Goal: Task Accomplishment & Management: Manage account settings

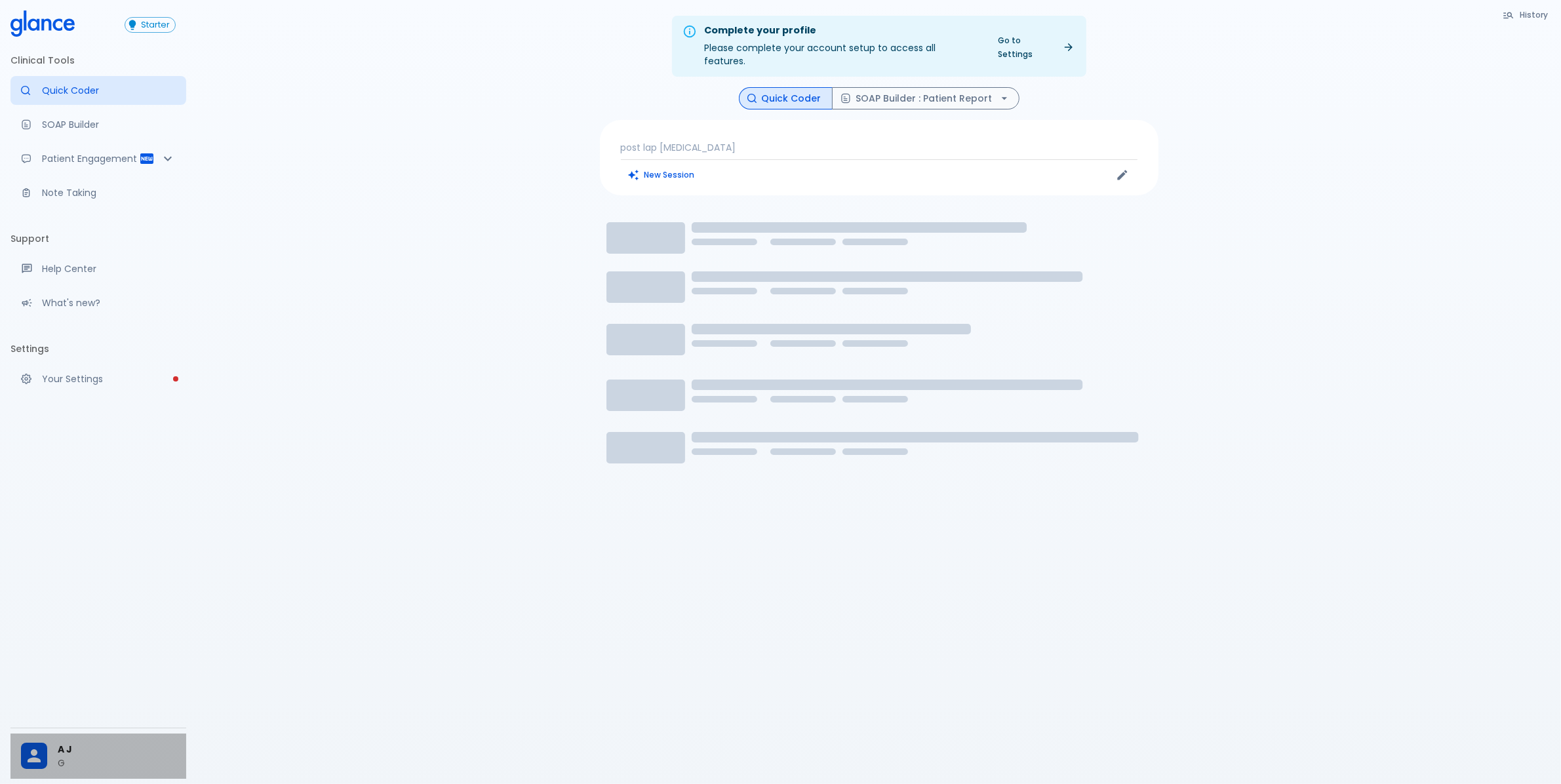
click at [54, 746] on div at bounding box center [39, 756] width 37 height 27
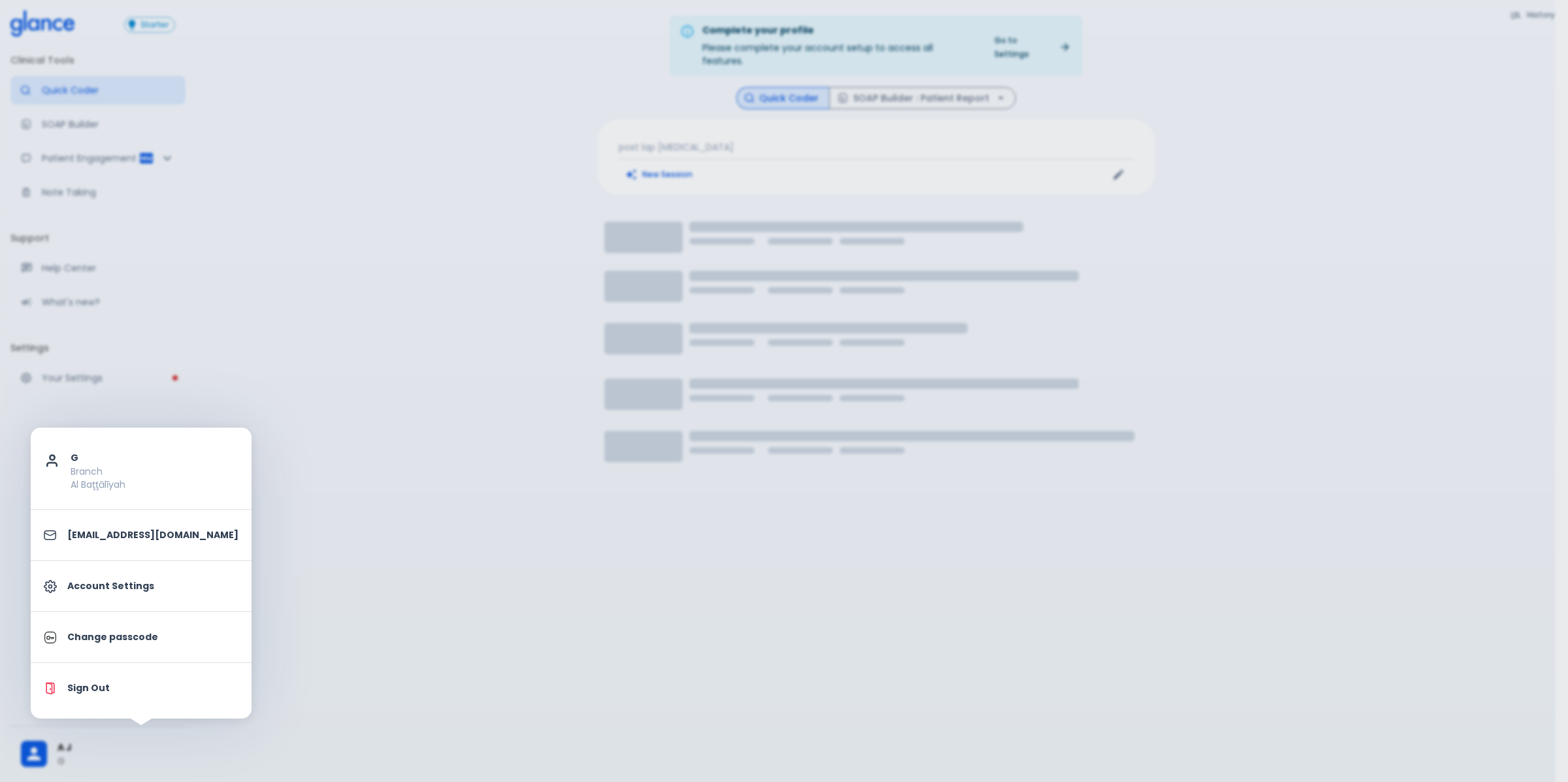
click at [116, 589] on p "Account Settings" at bounding box center [153, 586] width 171 height 14
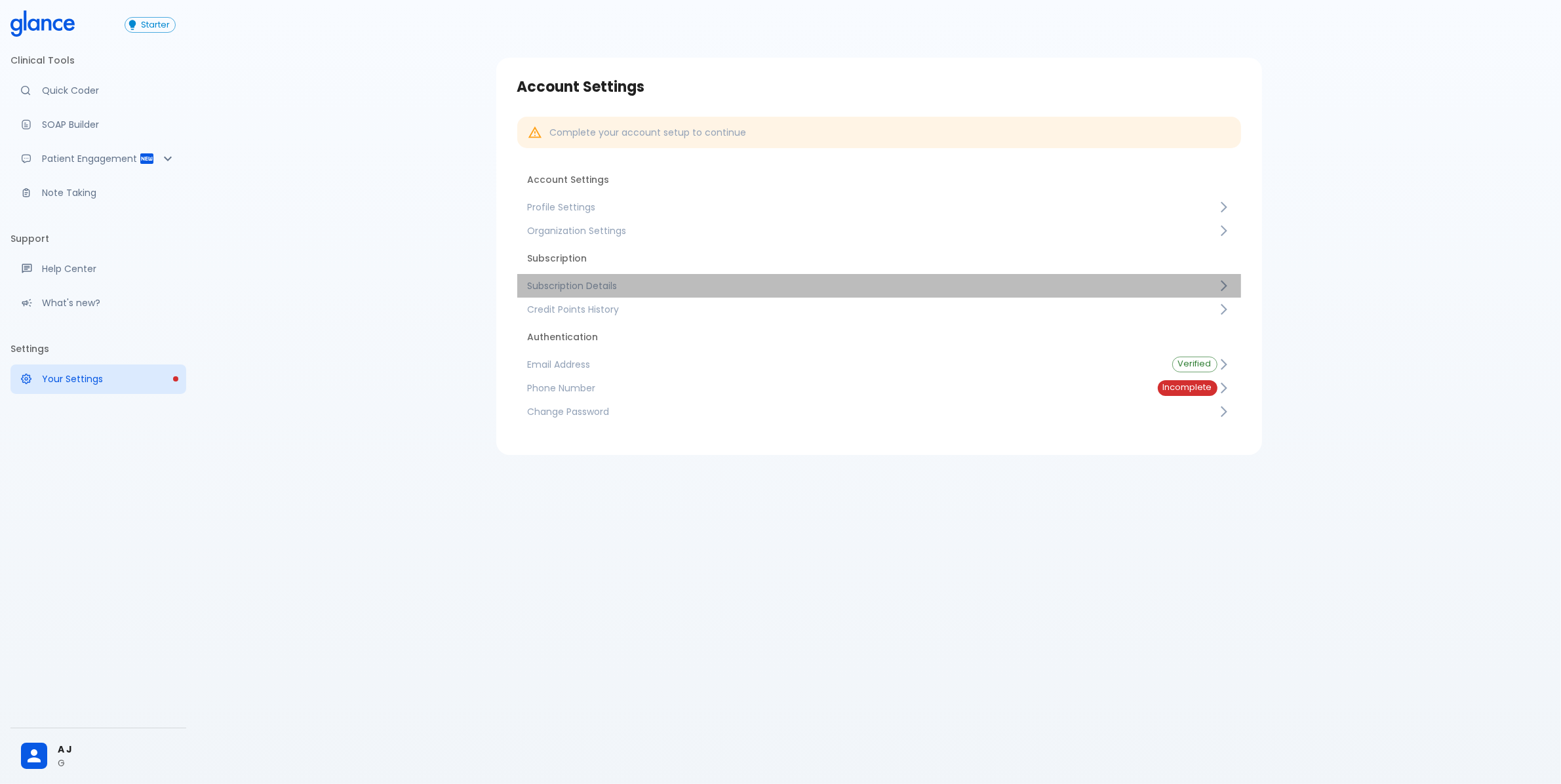
click at [598, 276] on link "Subscription Details" at bounding box center [879, 286] width 724 height 23
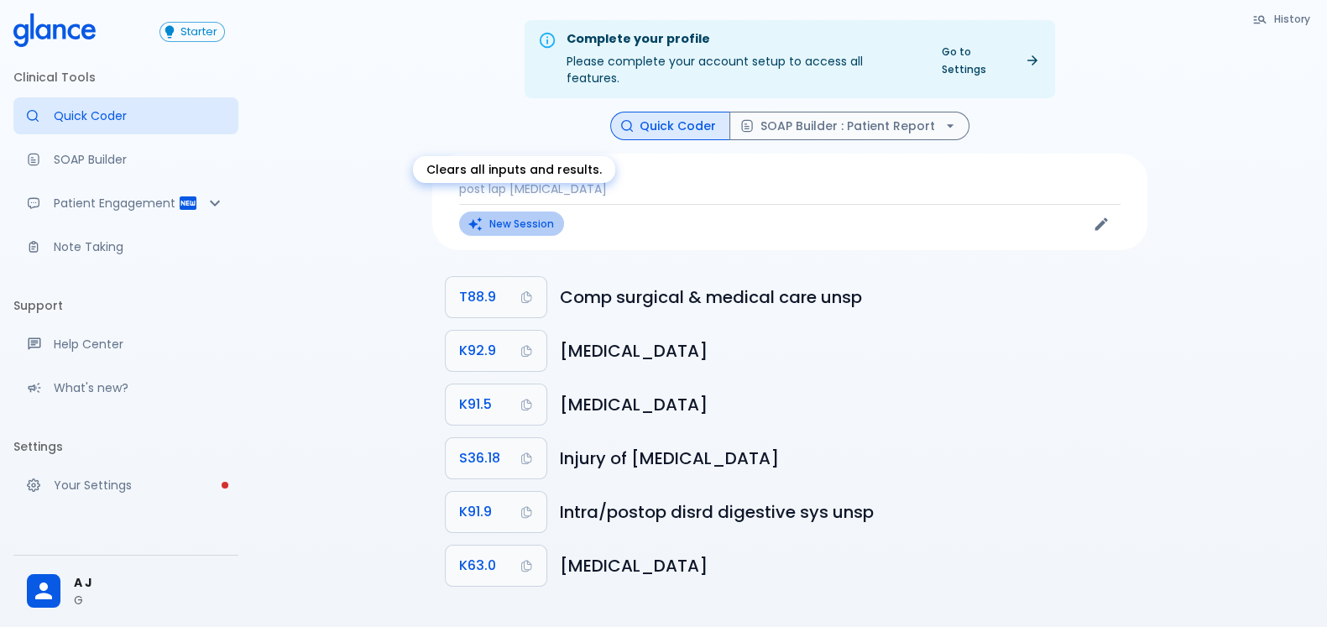
click at [519, 212] on button "New Session" at bounding box center [511, 224] width 105 height 24
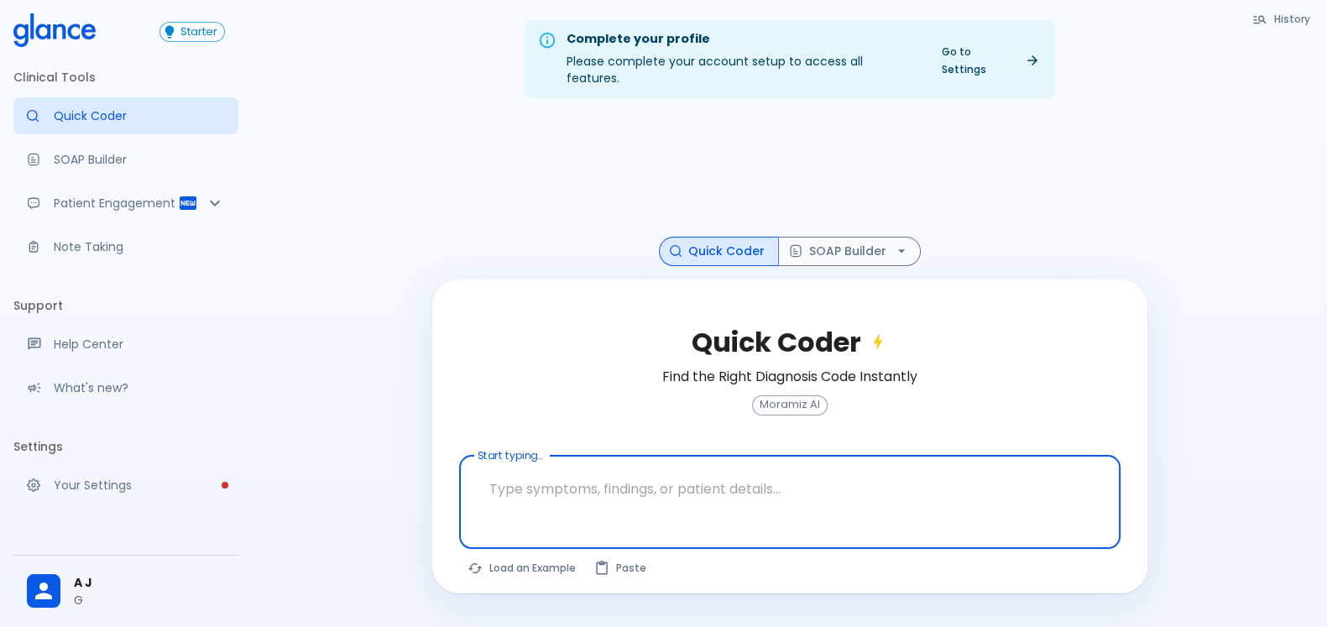
click at [631, 484] on textarea at bounding box center [790, 488] width 638 height 53
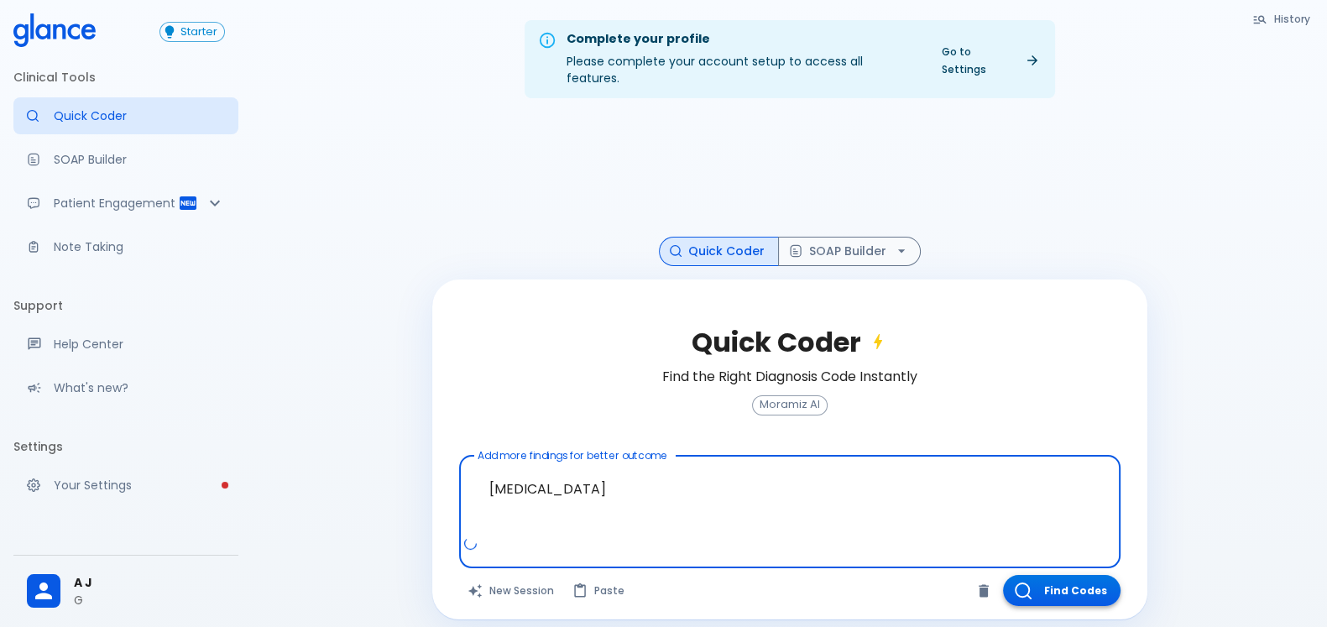
type textarea "blood in urine"
click at [1068, 575] on button "Find Codes" at bounding box center [1062, 590] width 118 height 31
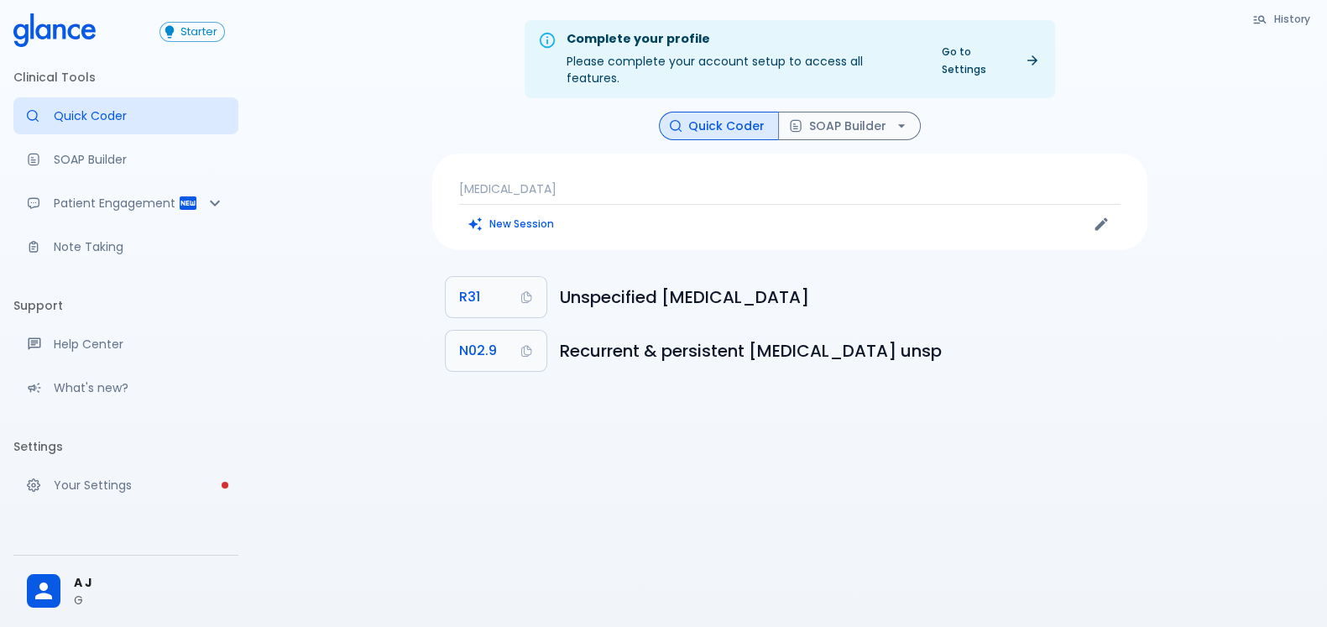
click at [550, 183] on div "blood in urine New Session" at bounding box center [789, 202] width 715 height 97
click at [533, 180] on p "blood in urine" at bounding box center [789, 188] width 661 height 17
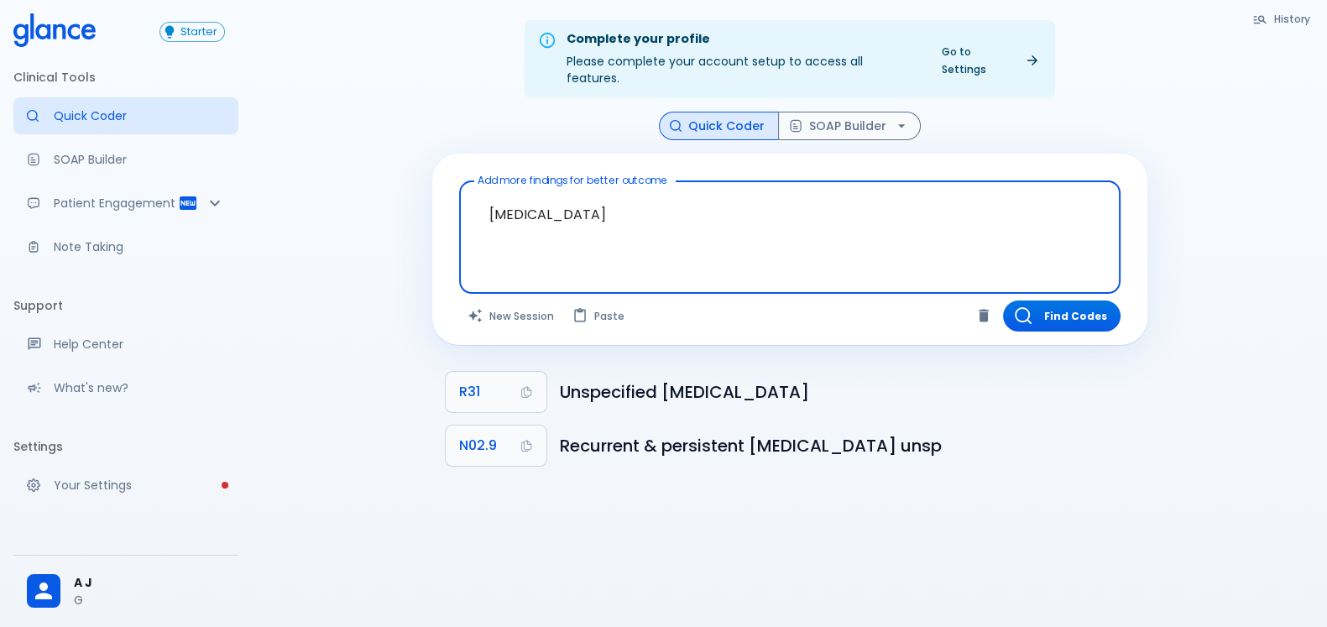
click at [541, 191] on textarea "blood in urine" at bounding box center [790, 224] width 638 height 72
click at [541, 191] on textarea "[MEDICAL_DATA]" at bounding box center [790, 224] width 638 height 72
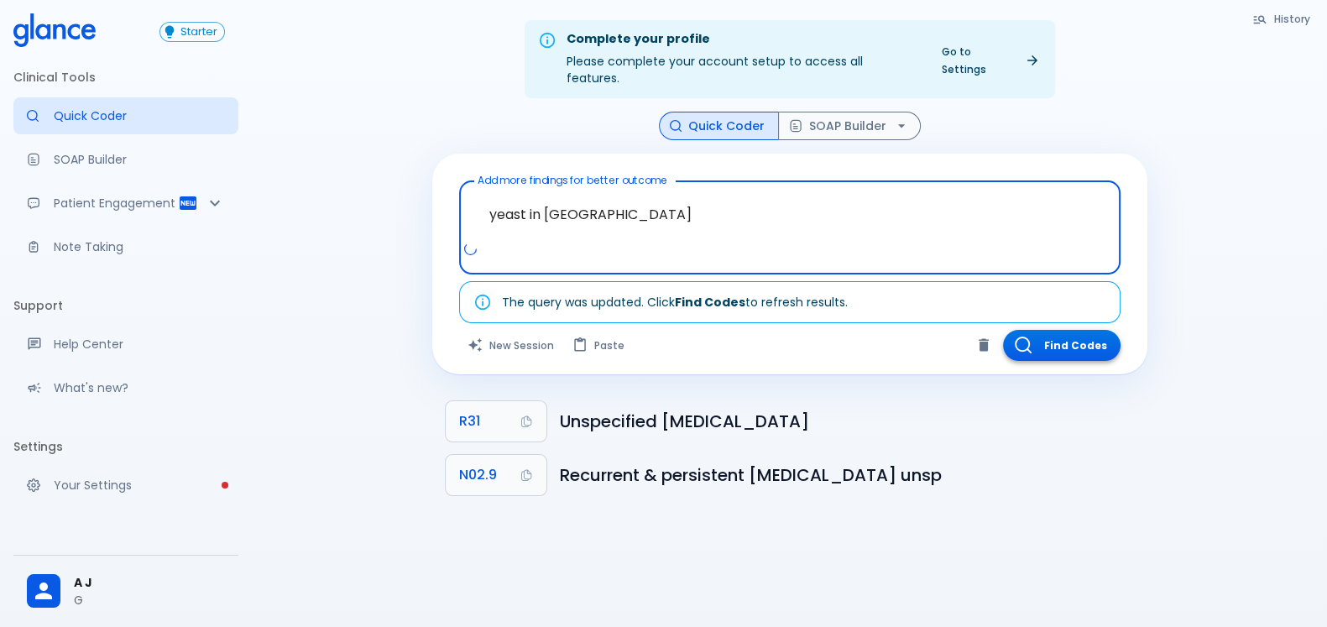
type textarea "yeast in stool"
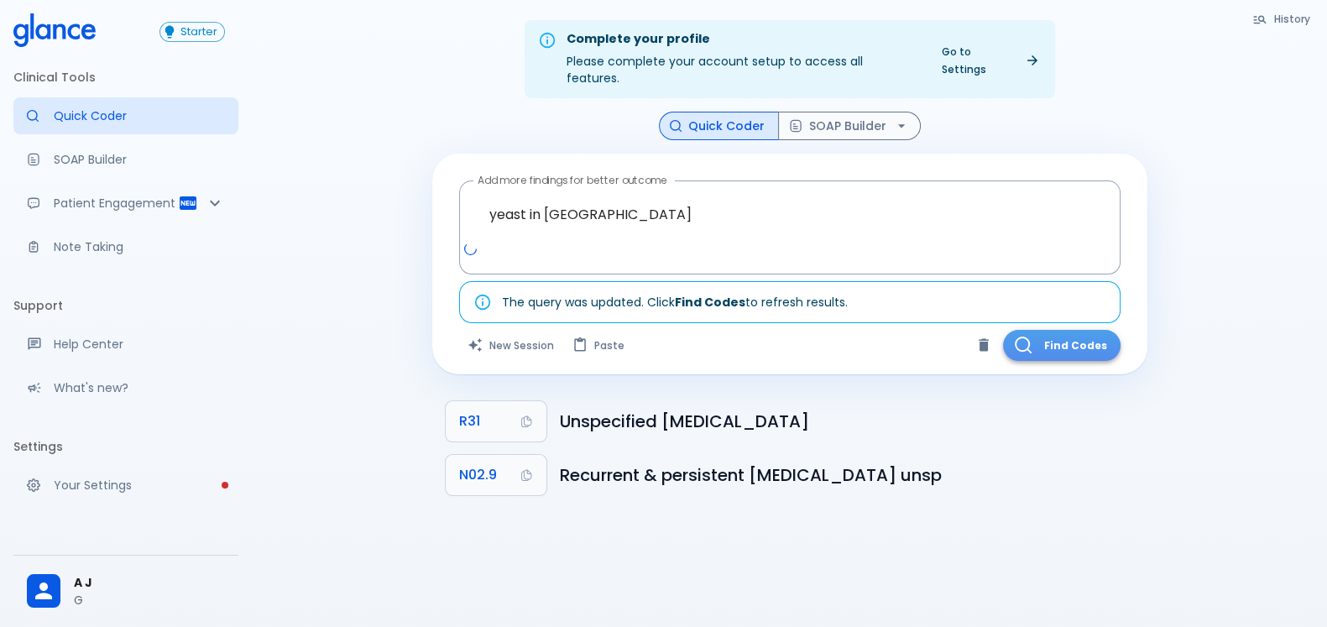
click at [1016, 337] on button "Find Codes" at bounding box center [1062, 345] width 118 height 31
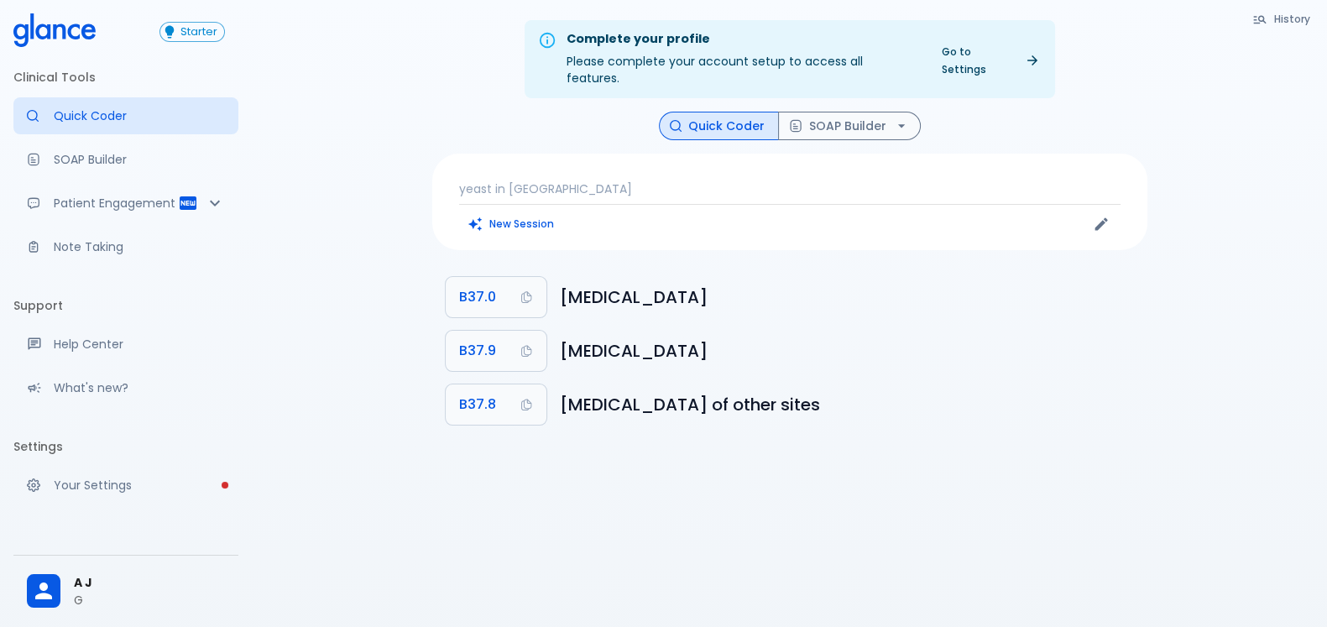
click at [551, 180] on p "yeast in stool" at bounding box center [789, 188] width 661 height 17
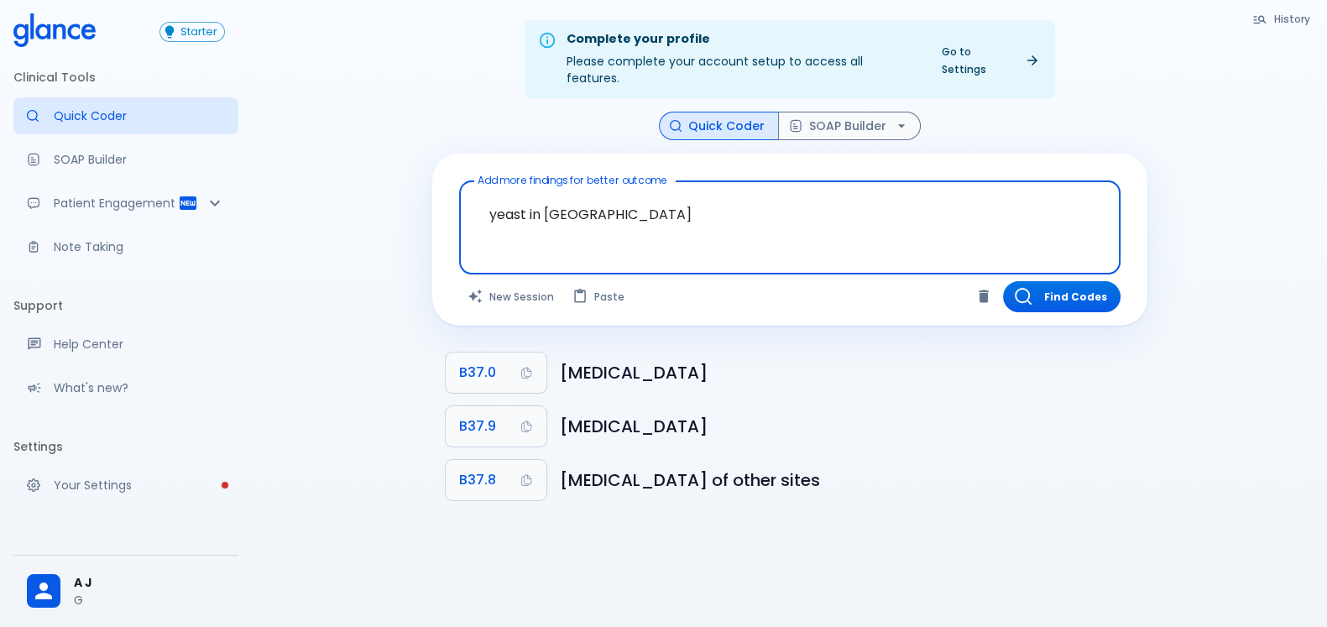
click at [562, 203] on textarea "yeast in stool" at bounding box center [790, 214] width 638 height 53
click at [557, 206] on textarea "yeast in stool" at bounding box center [790, 214] width 638 height 53
click at [551, 206] on textarea "yeast in stool" at bounding box center [790, 214] width 638 height 53
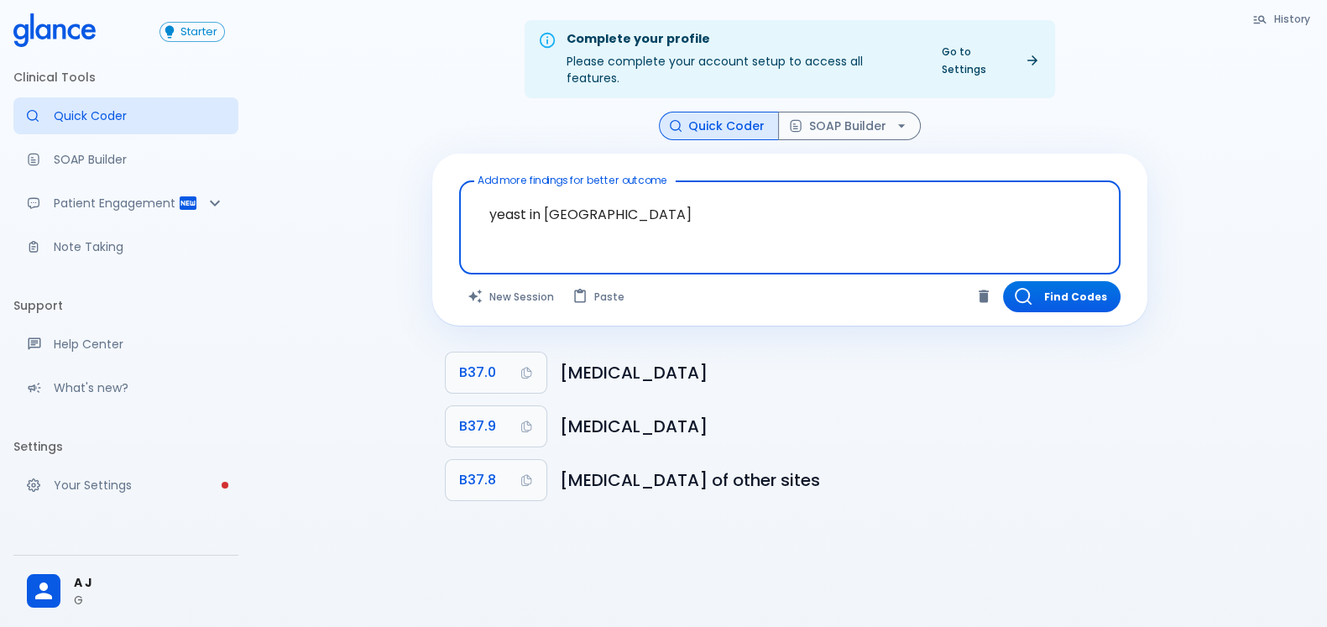
click at [551, 205] on textarea "yeast in stool" at bounding box center [790, 214] width 638 height 53
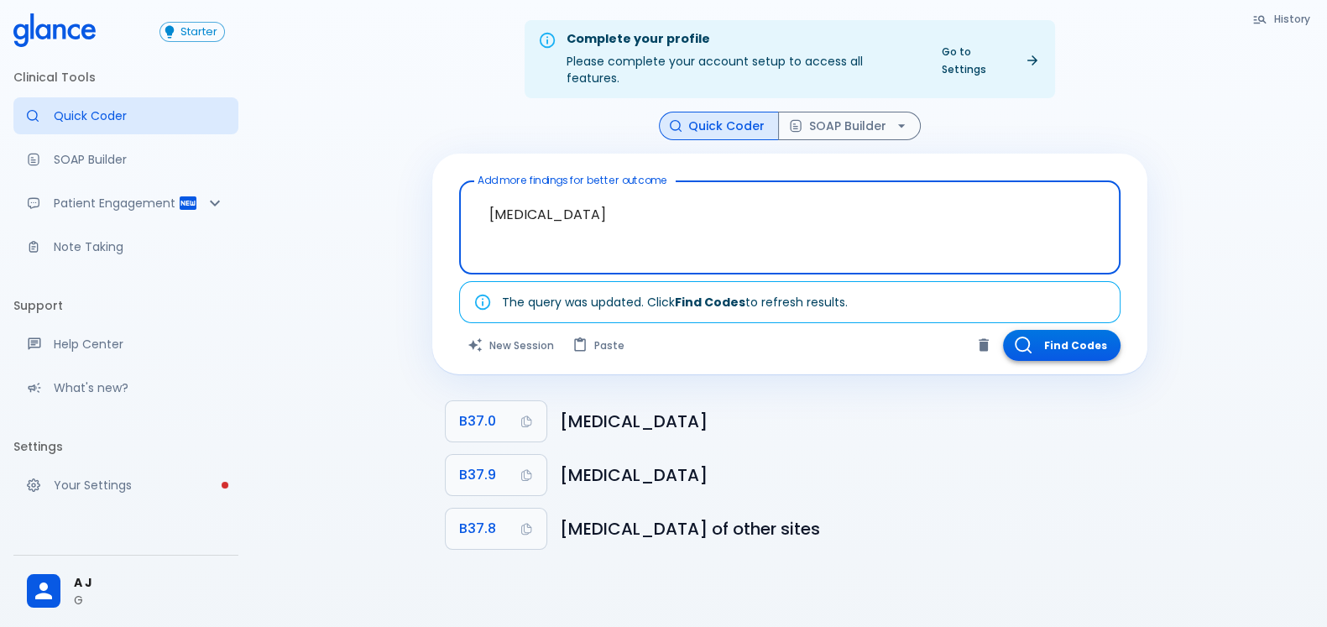
type textarea "[MEDICAL_DATA]"
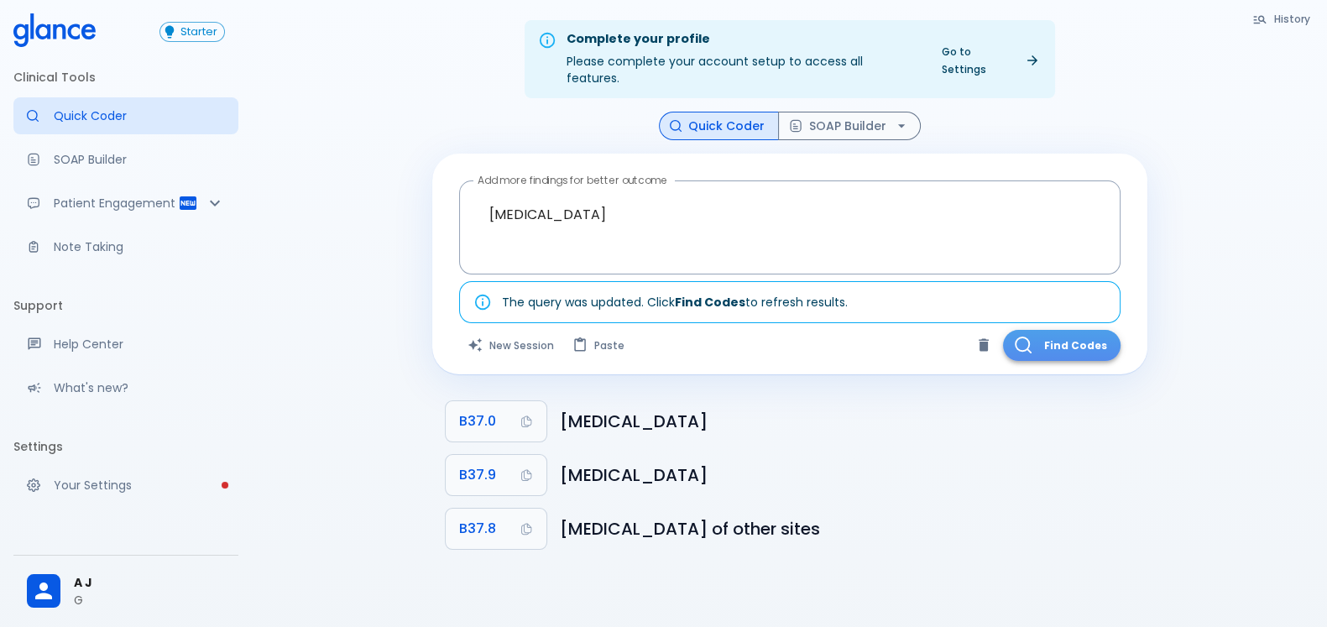
click at [1037, 333] on button "Find Codes" at bounding box center [1062, 345] width 118 height 31
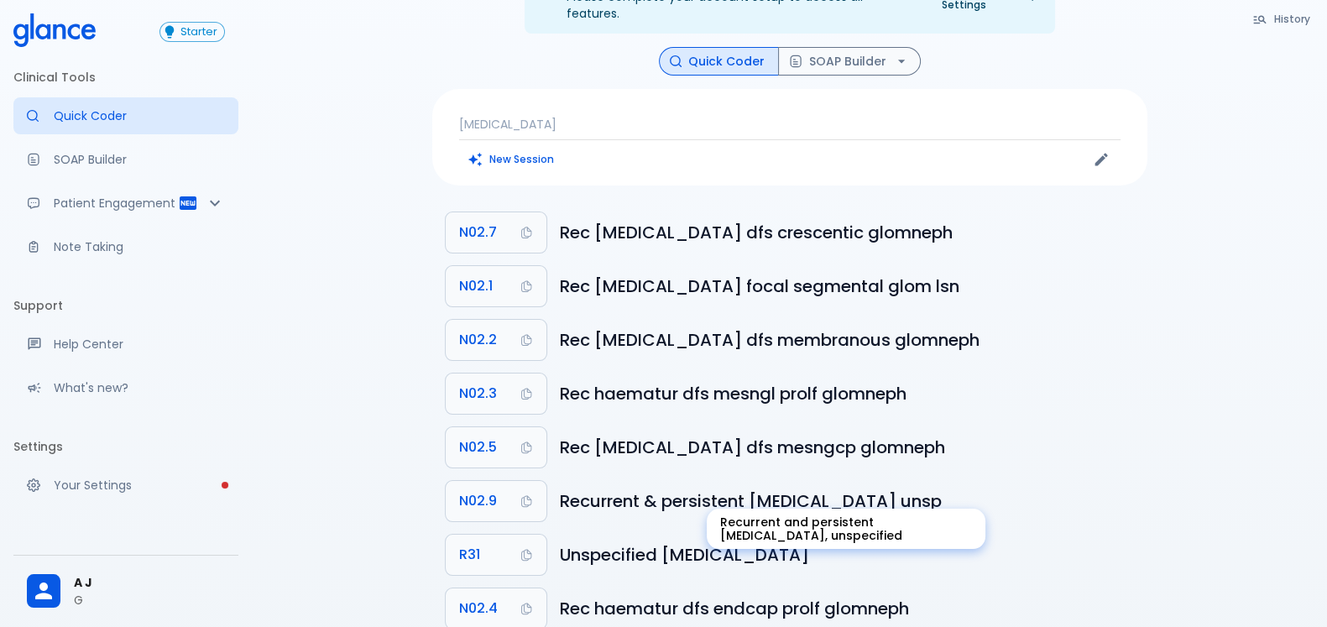
scroll to position [96, 0]
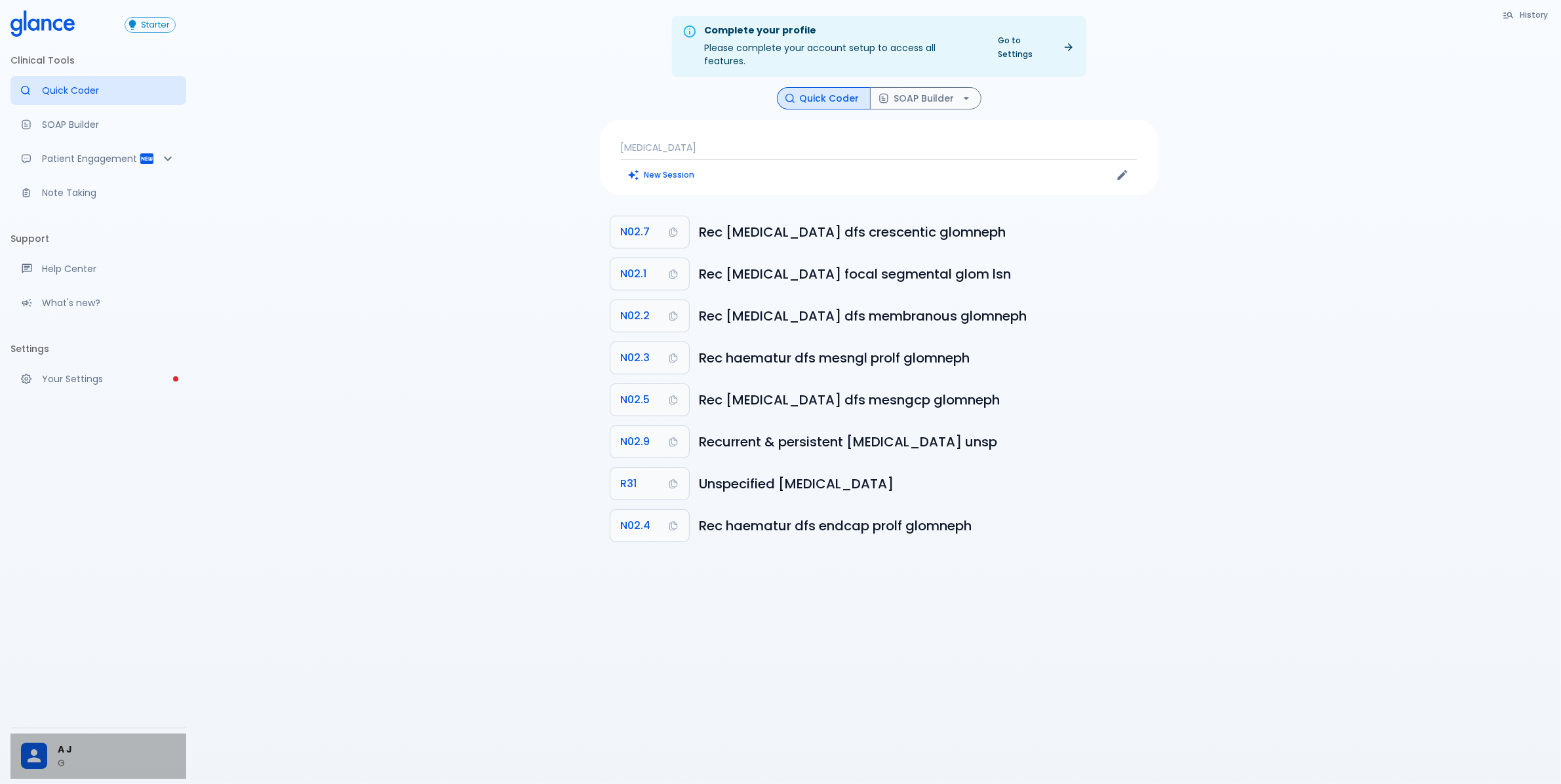
click at [71, 756] on span "A J" at bounding box center [116, 750] width 118 height 14
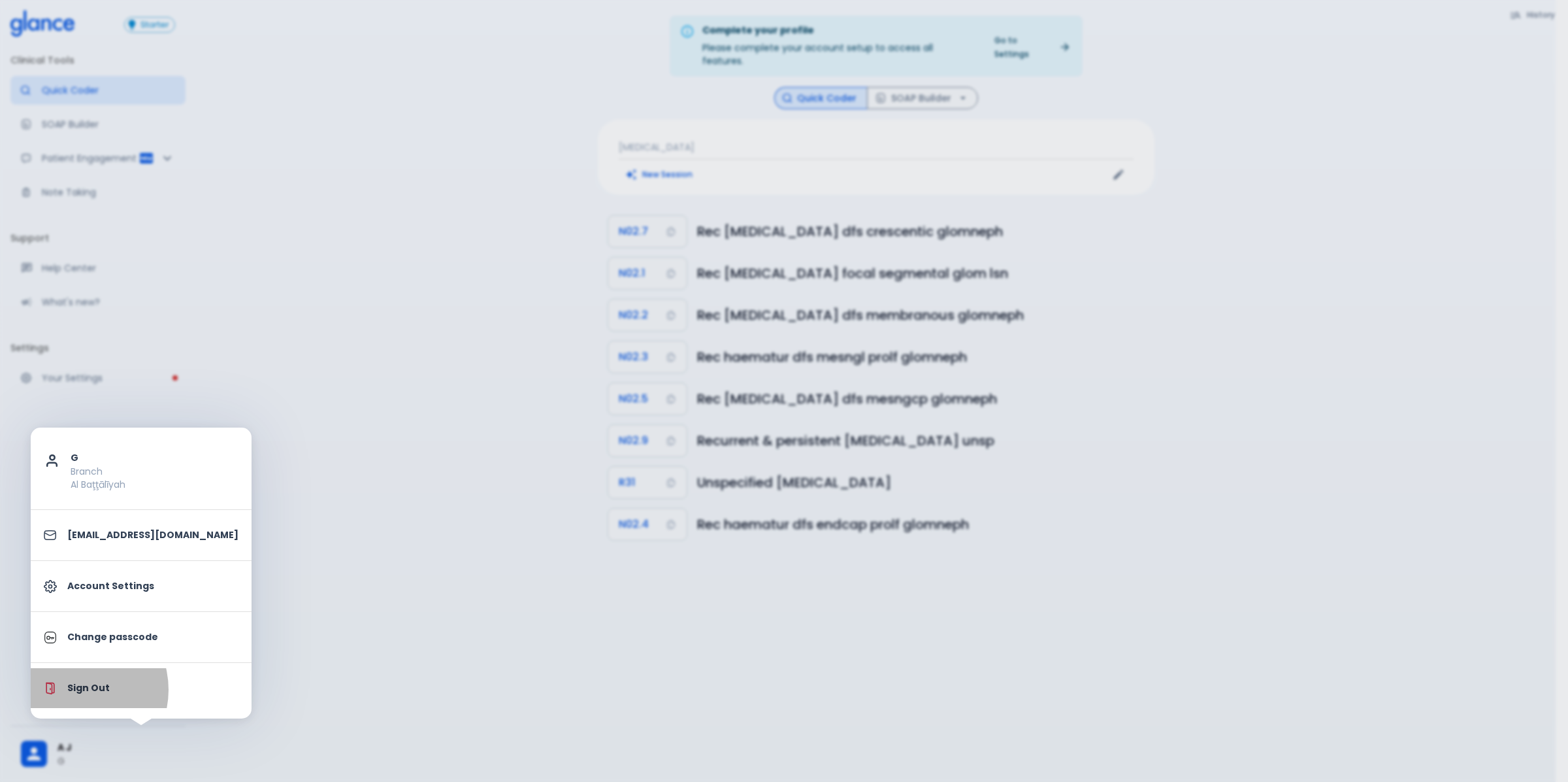
click at [73, 690] on p "Sign Out" at bounding box center [153, 689] width 171 height 14
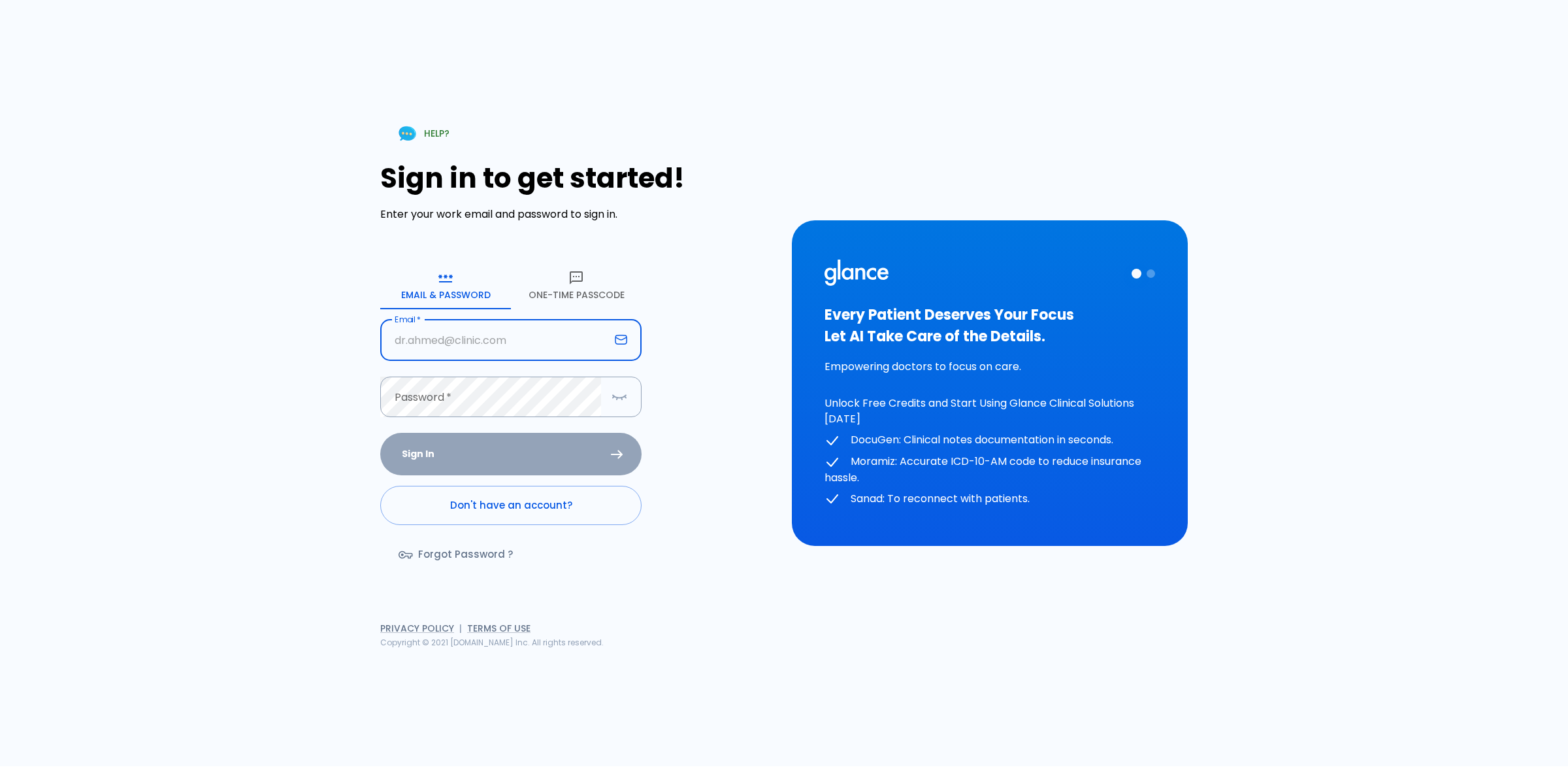
click at [462, 343] on input "text" at bounding box center [494, 340] width 230 height 41
click at [459, 330] on input "text" at bounding box center [494, 340] width 230 height 41
type input "[EMAIL_ADDRESS][DOMAIN_NAME]"
click at [578, 287] on button "One-Time Passcode" at bounding box center [576, 286] width 131 height 47
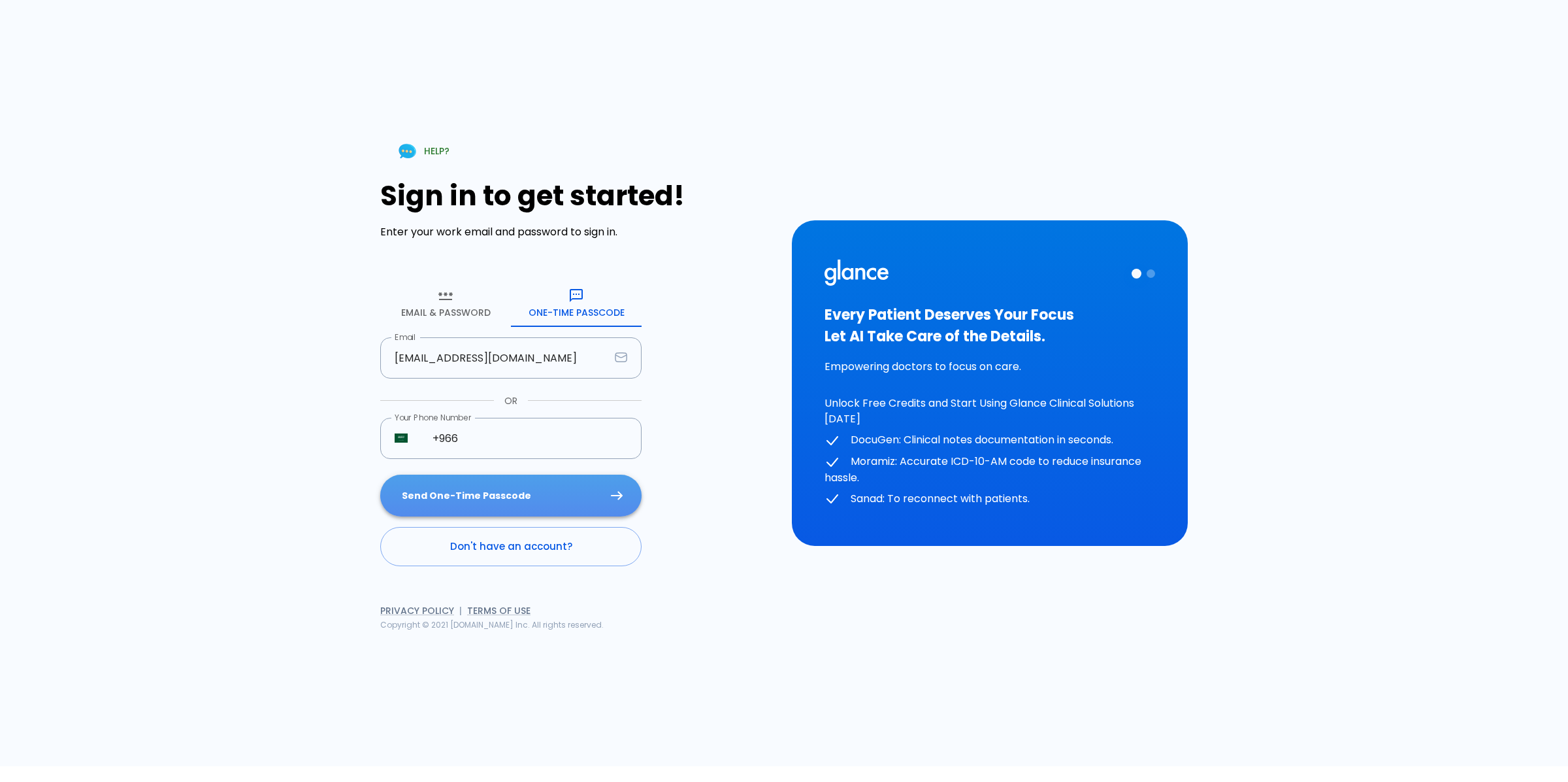
click at [506, 488] on button "Send One-Time Passcode" at bounding box center [511, 495] width 262 height 43
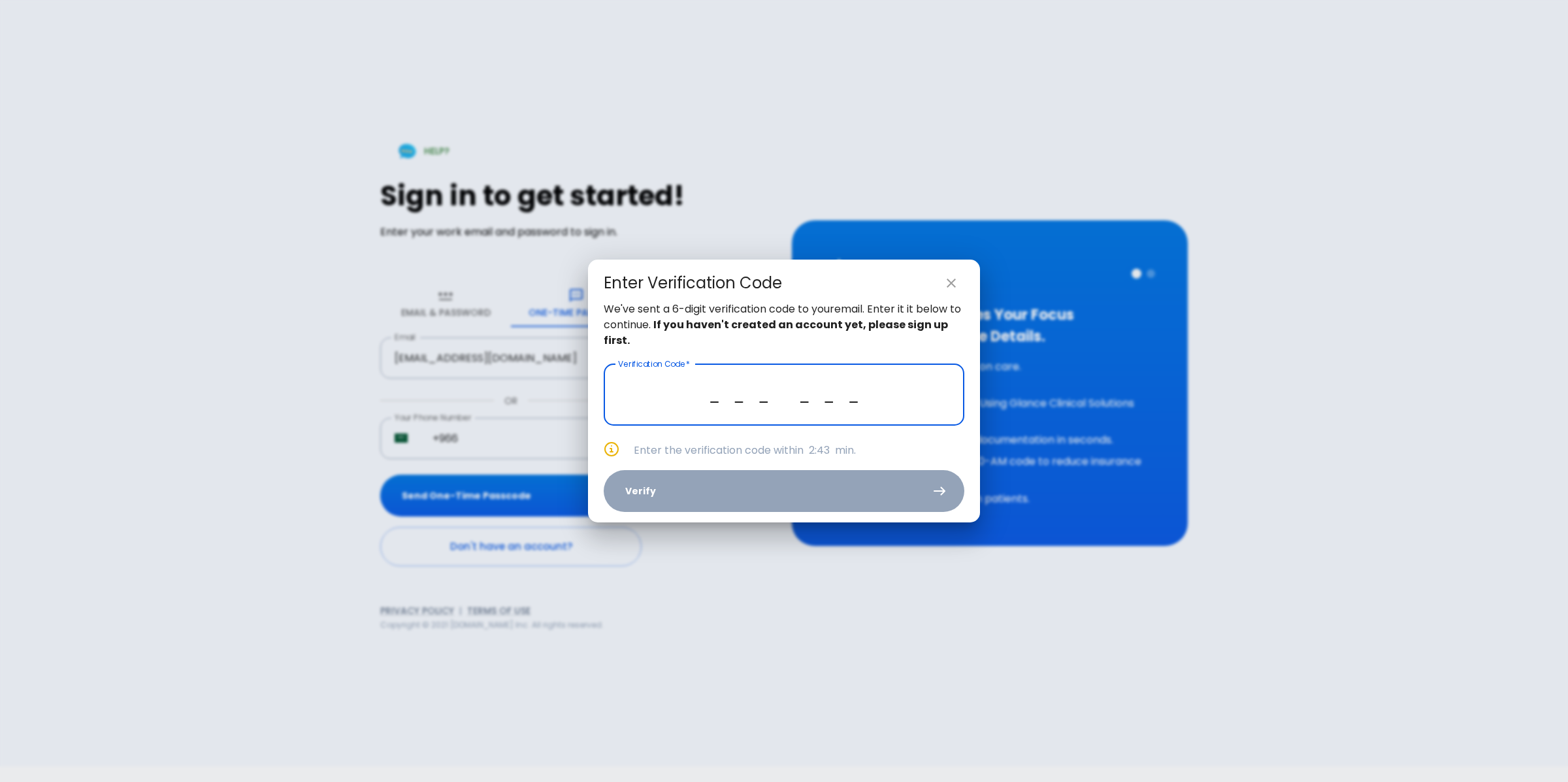
paste input "1 6 6 6 7 9"
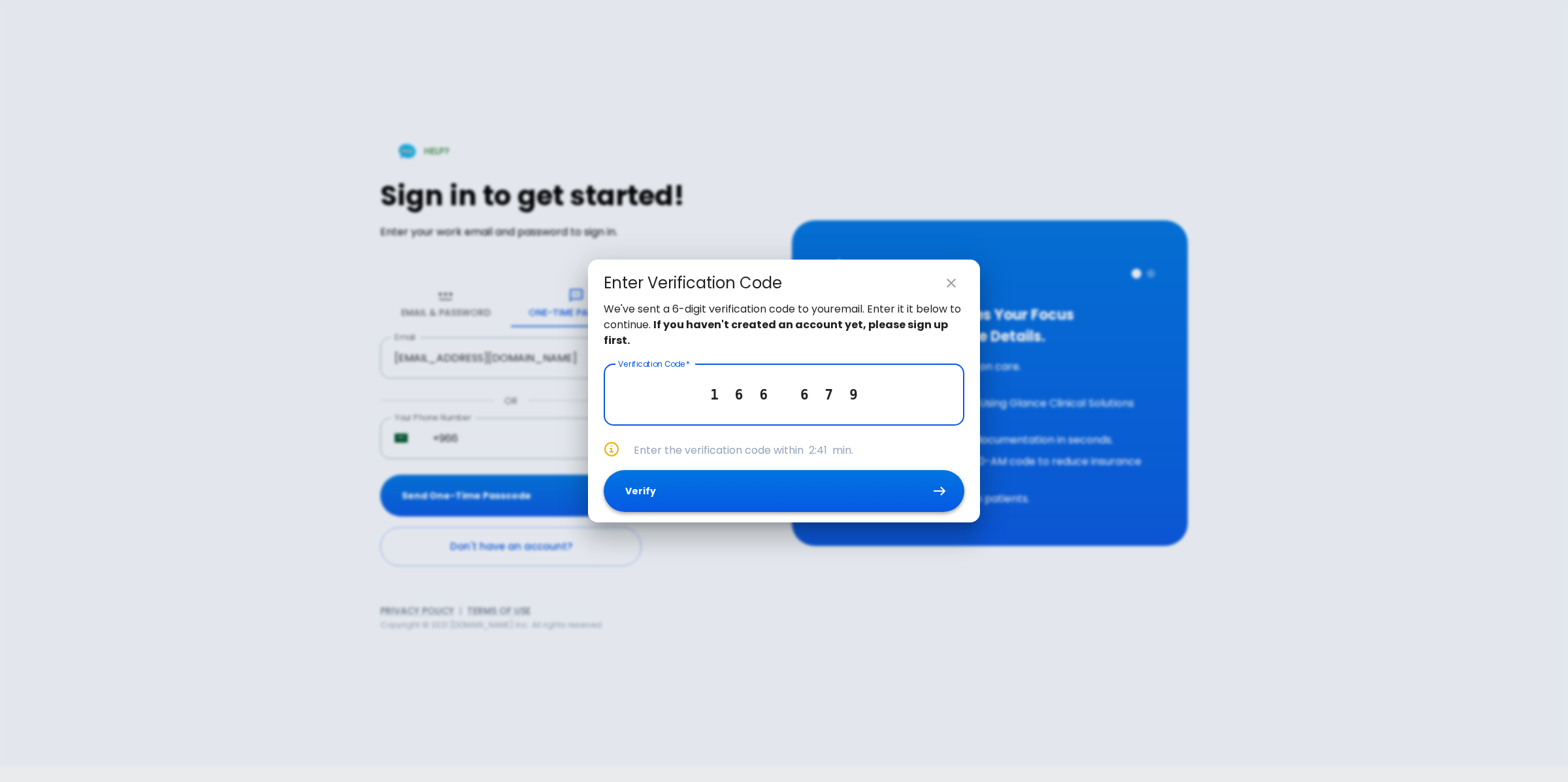
type input "1 6 6 6 7 9"
click at [795, 478] on button "Verify" at bounding box center [784, 491] width 360 height 43
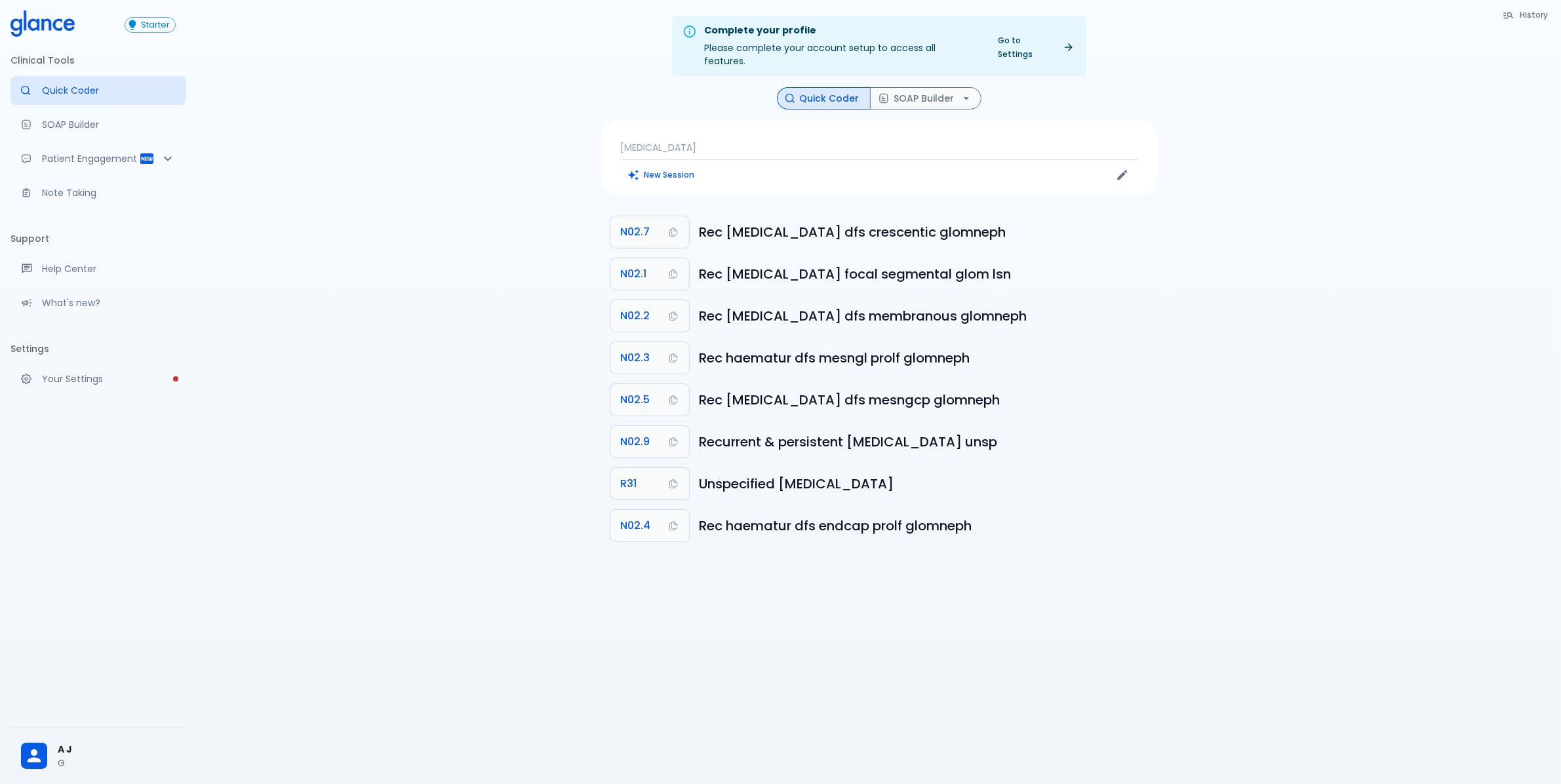
click at [54, 751] on div at bounding box center [39, 756] width 37 height 27
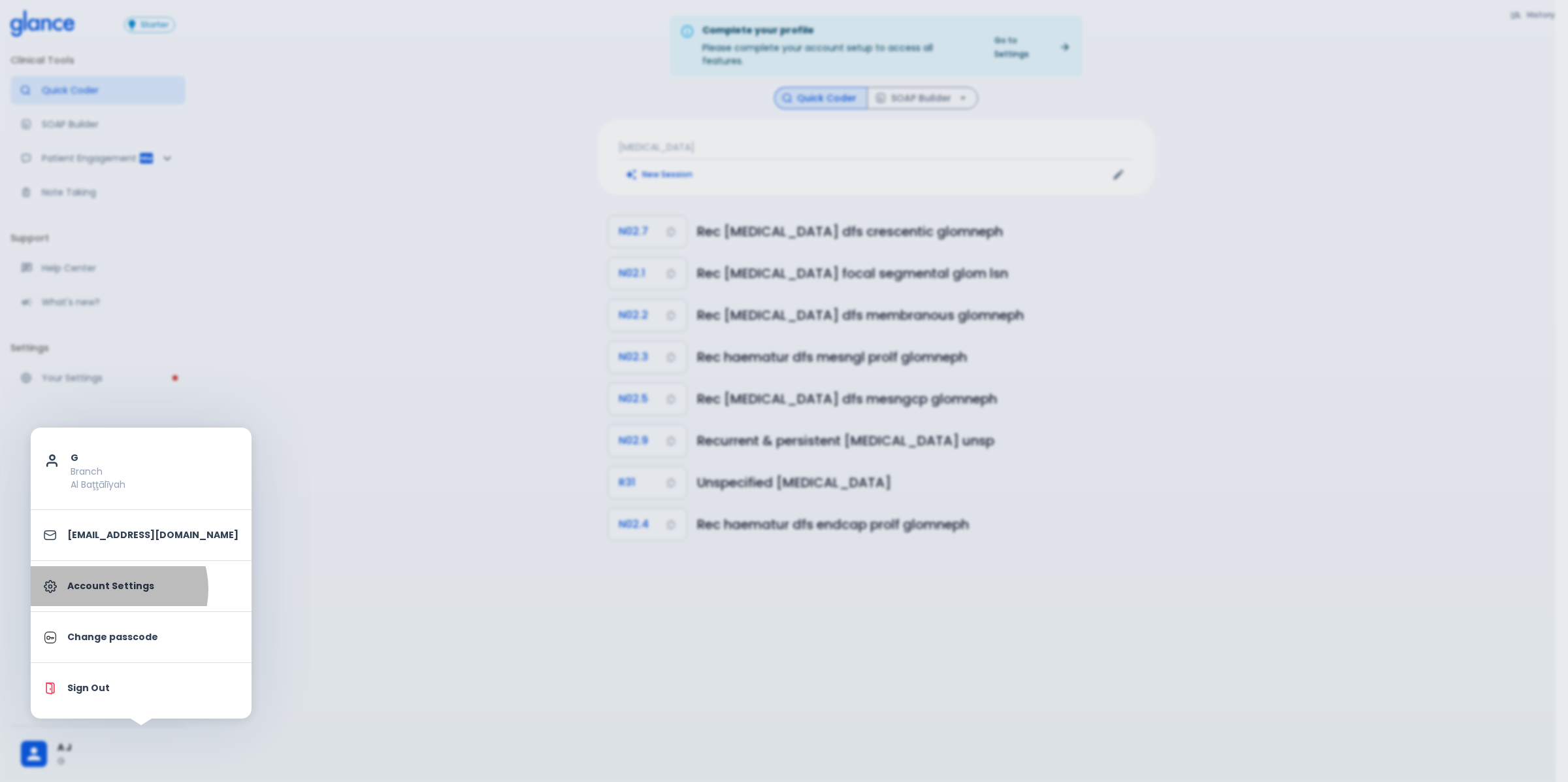
click at [118, 589] on p "Account Settings" at bounding box center [153, 586] width 171 height 14
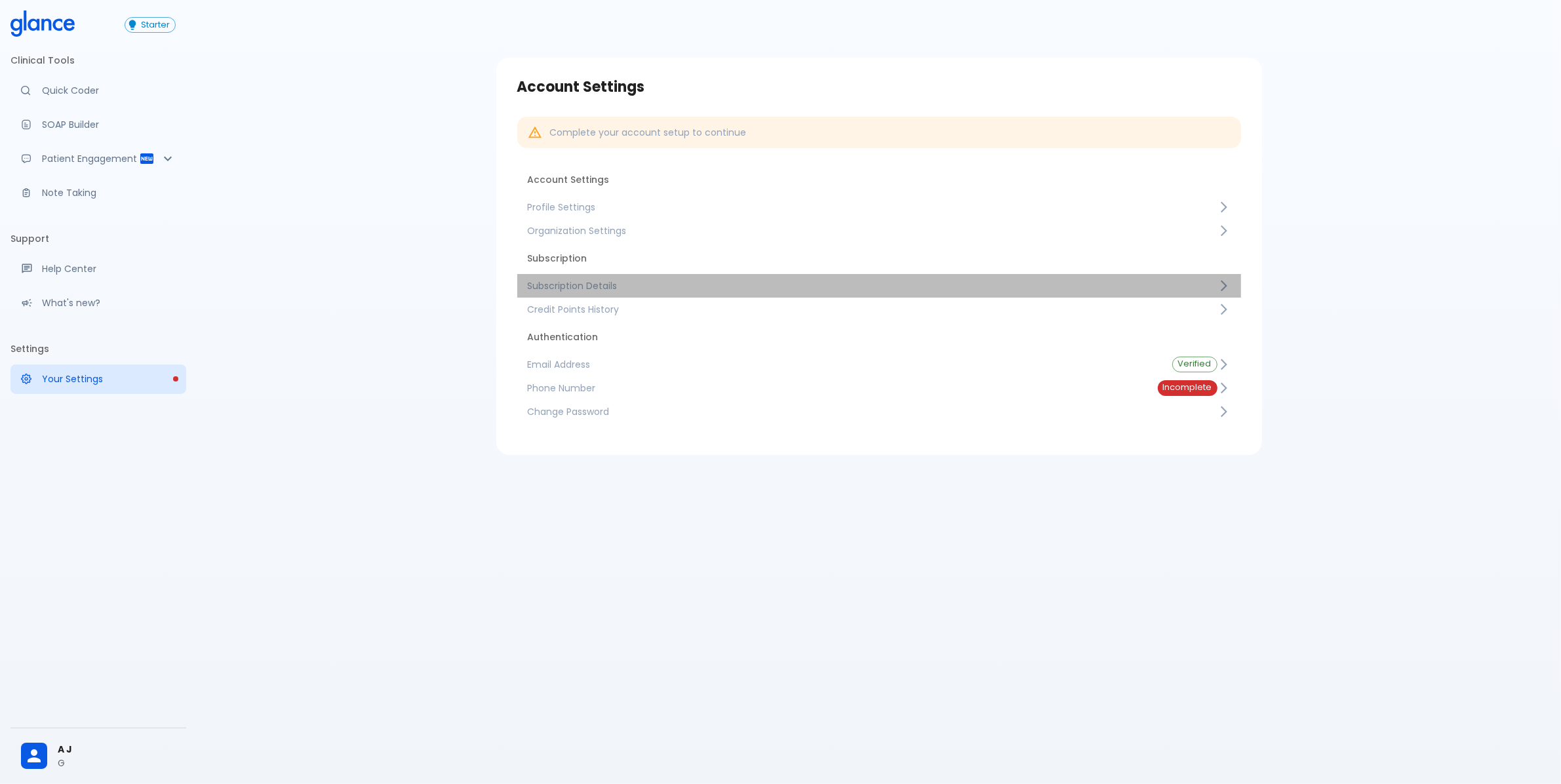
click at [600, 289] on span "Subscription Details" at bounding box center [873, 286] width 690 height 13
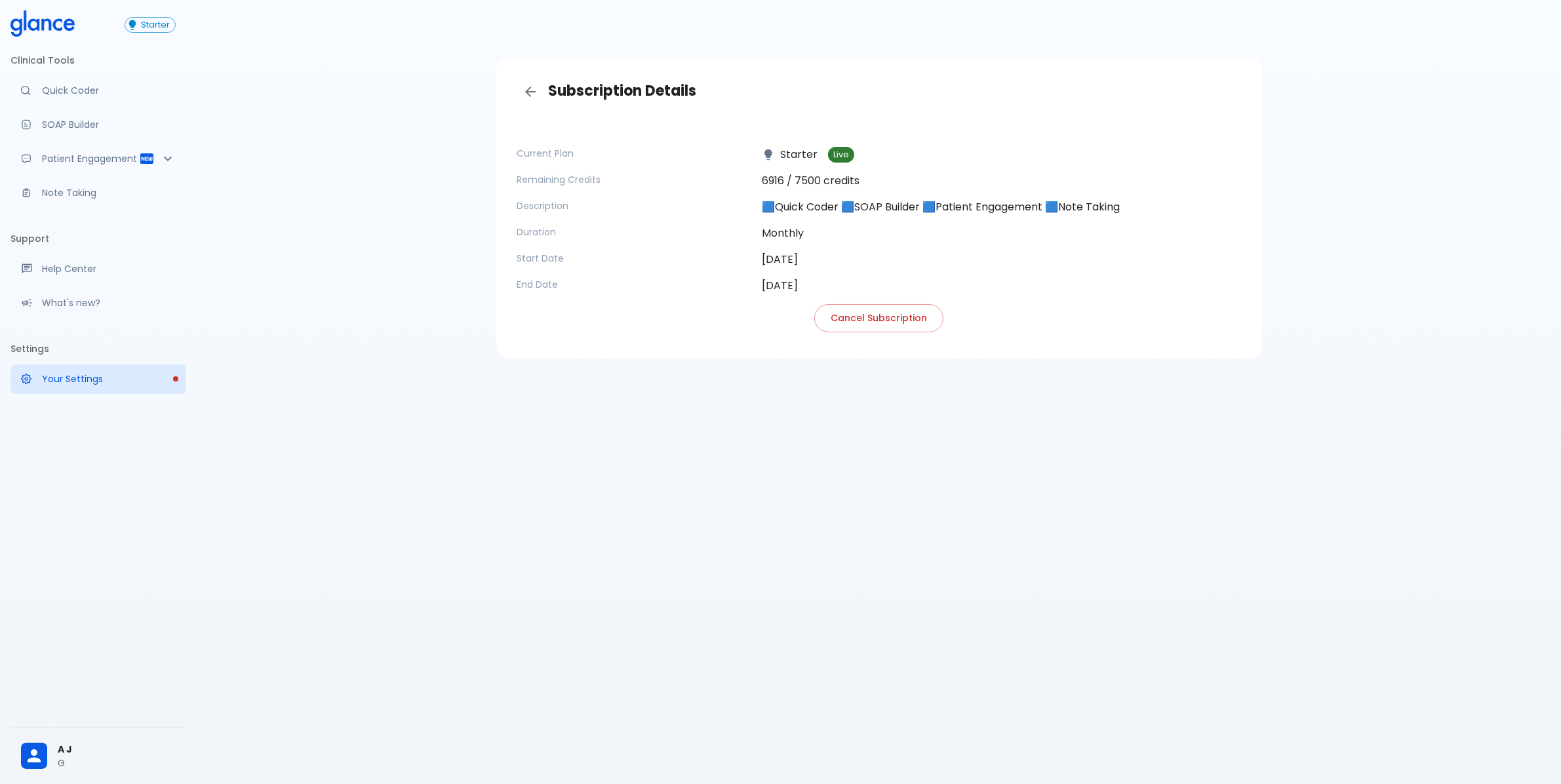
click at [784, 175] on p "6916 / 7500 credits" at bounding box center [1002, 181] width 480 height 16
click at [787, 175] on p "6916 / 7500 credits" at bounding box center [1002, 181] width 480 height 16
click at [788, 175] on p "6916 / 7500 credits" at bounding box center [1002, 181] width 480 height 16
click at [72, 743] on span "A J" at bounding box center [116, 750] width 118 height 14
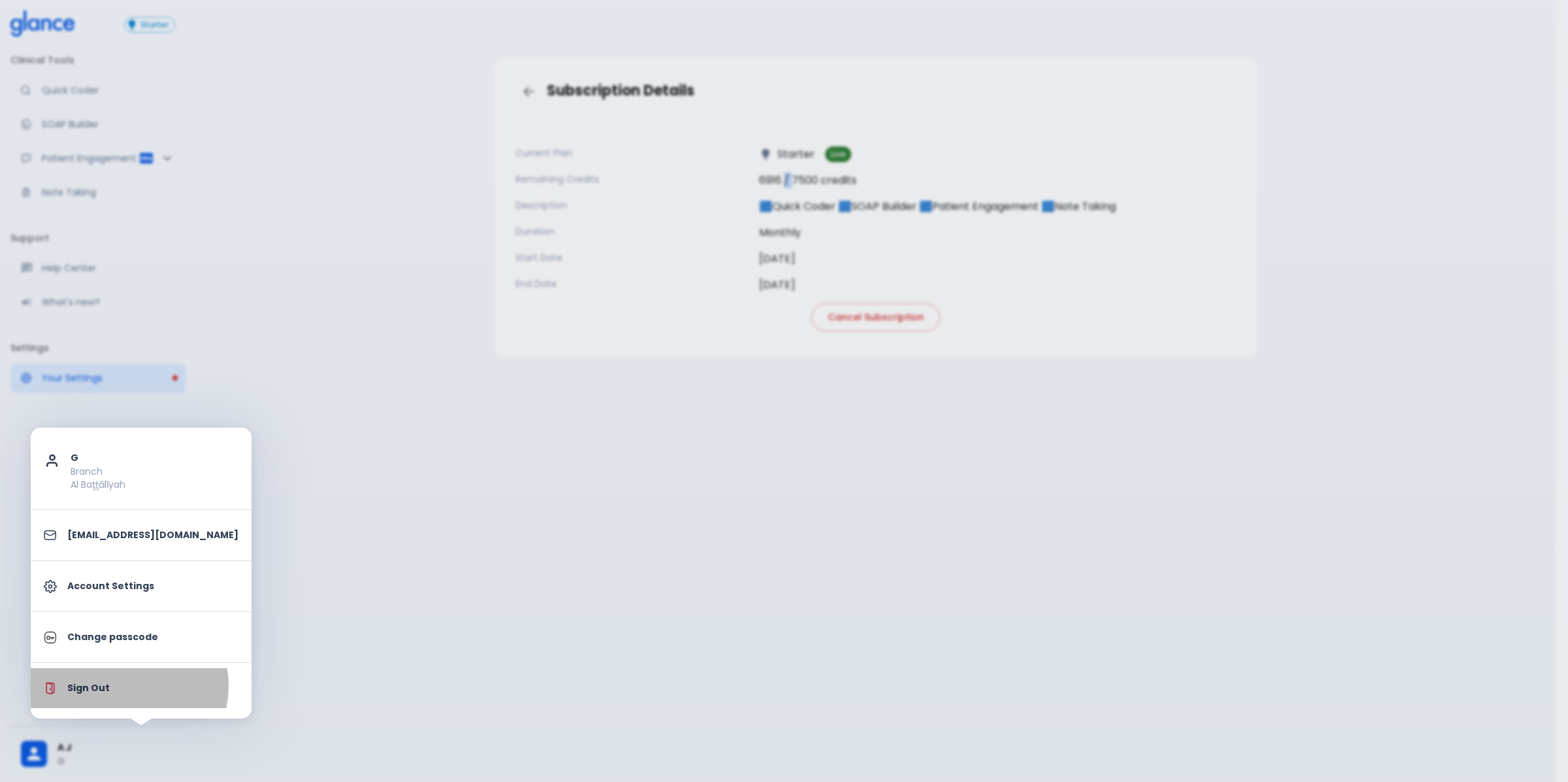
click at [128, 686] on p "Sign Out" at bounding box center [153, 689] width 171 height 14
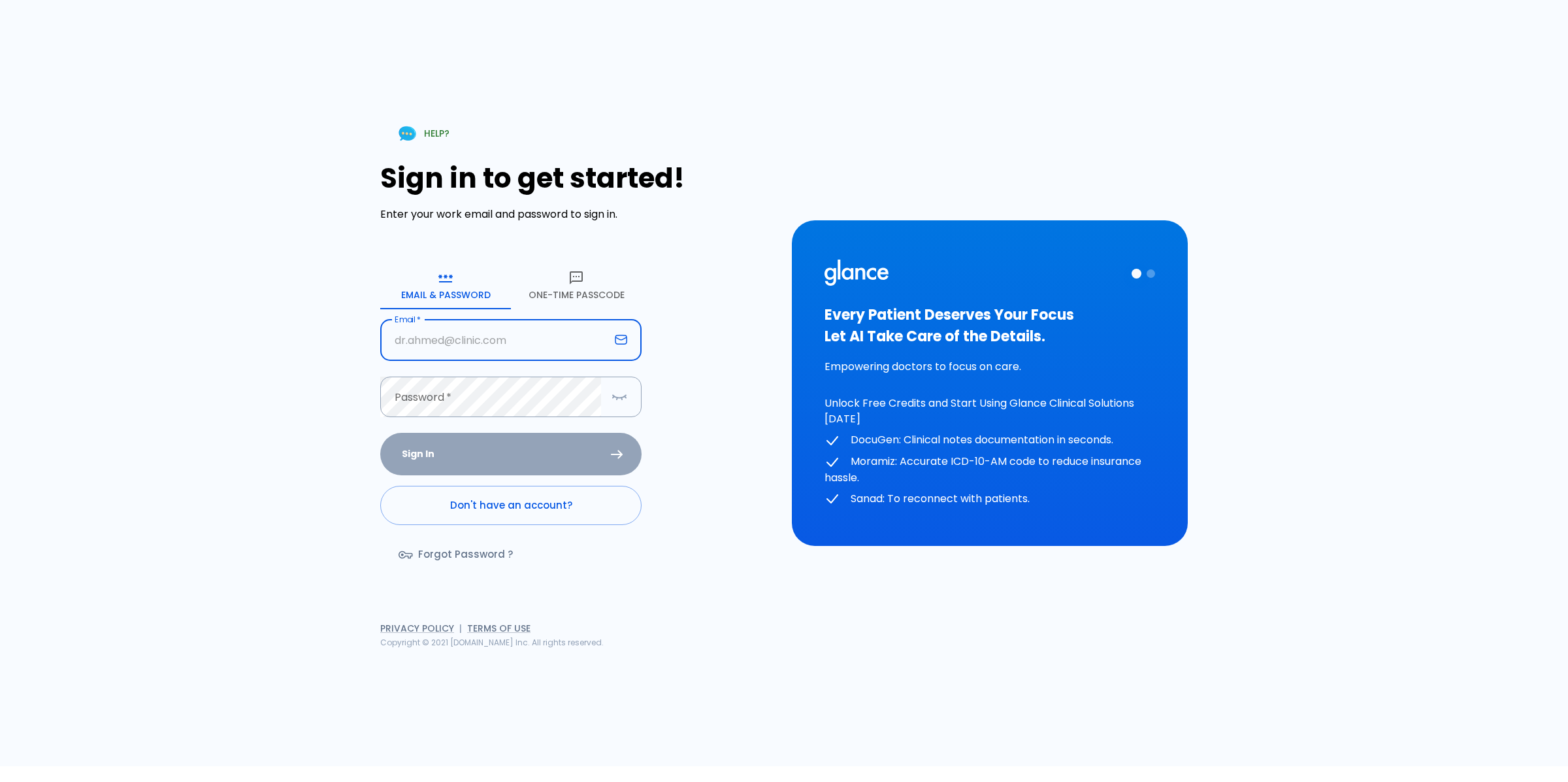
click at [419, 353] on input "text" at bounding box center [494, 340] width 230 height 41
click at [571, 288] on button "One-Time Passcode" at bounding box center [576, 286] width 131 height 47
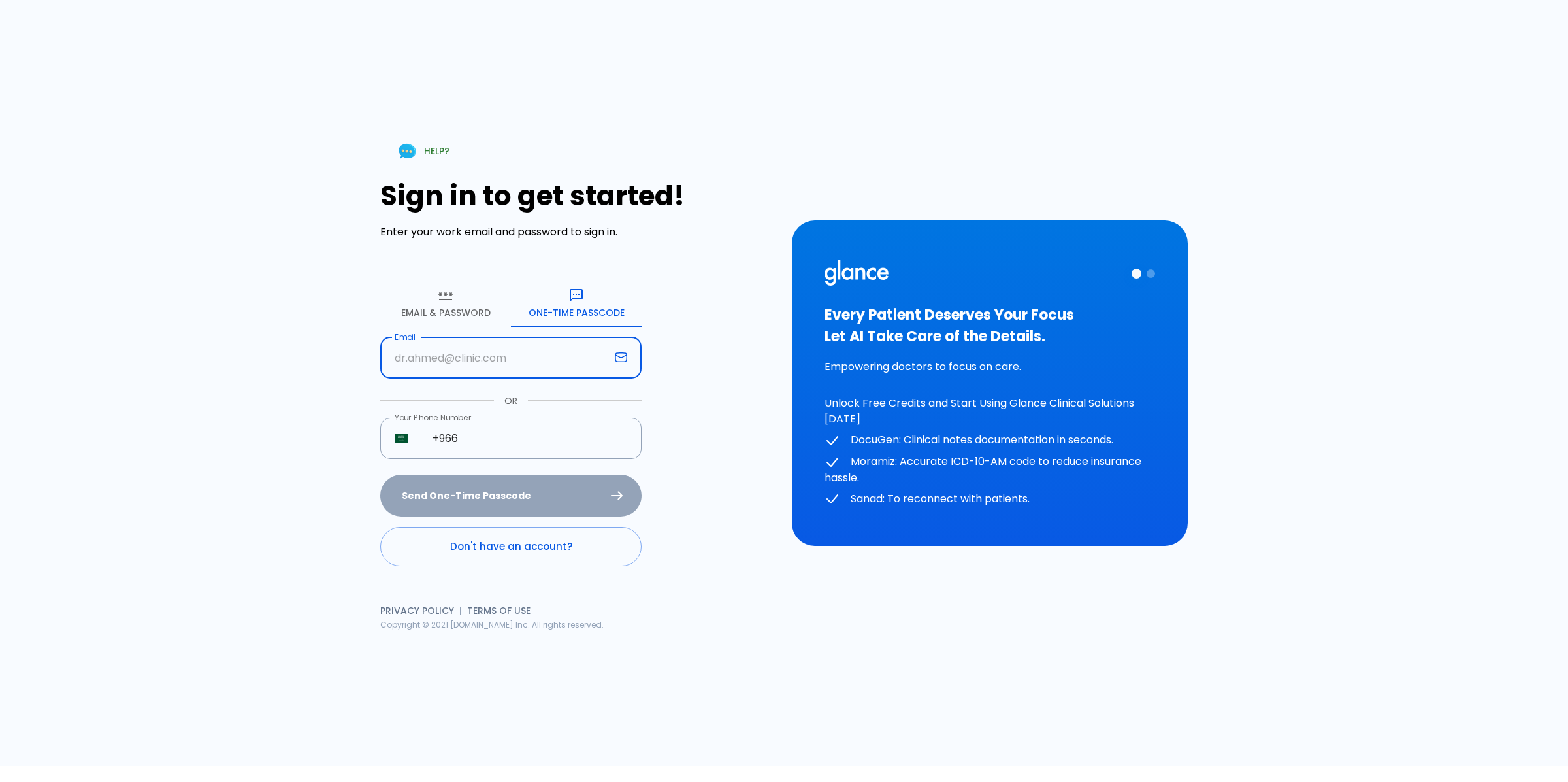
click at [508, 351] on input "text" at bounding box center [494, 358] width 230 height 41
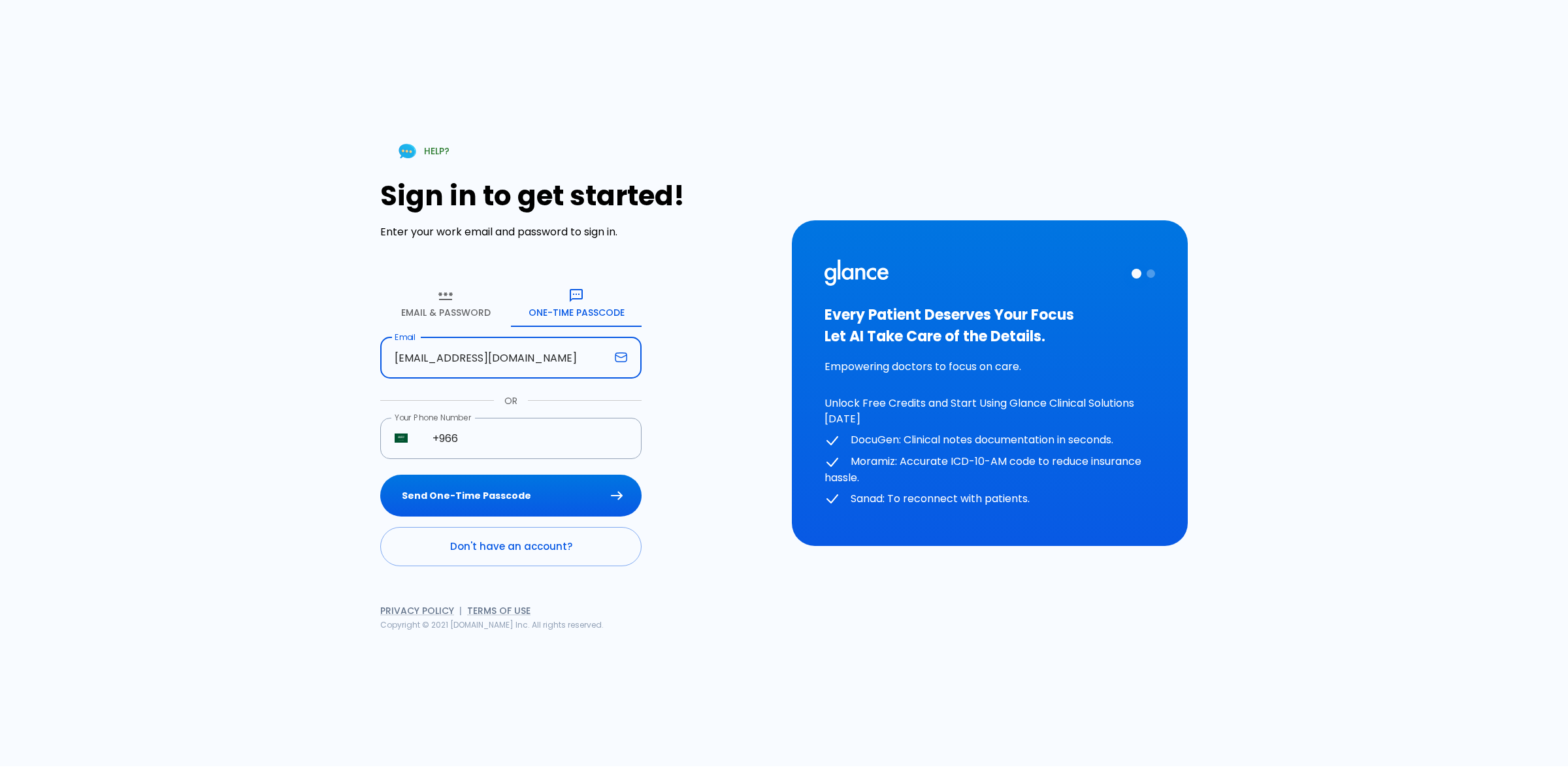
type input "[EMAIL_ADDRESS][DOMAIN_NAME]"
click at [380, 474] on button "Send One-Time Passcode" at bounding box center [511, 495] width 262 height 43
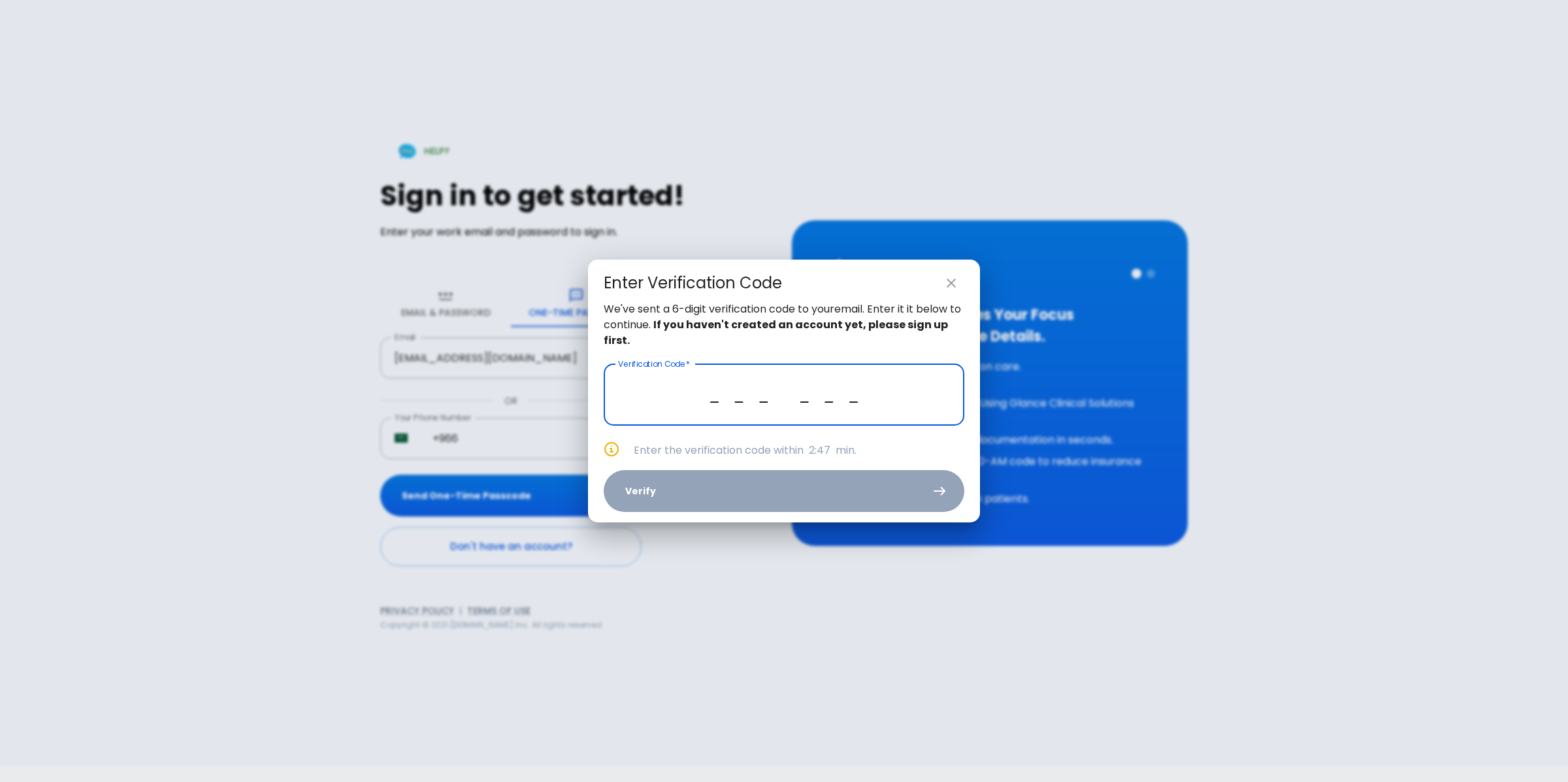
paste input "4 9 1 7 5 2"
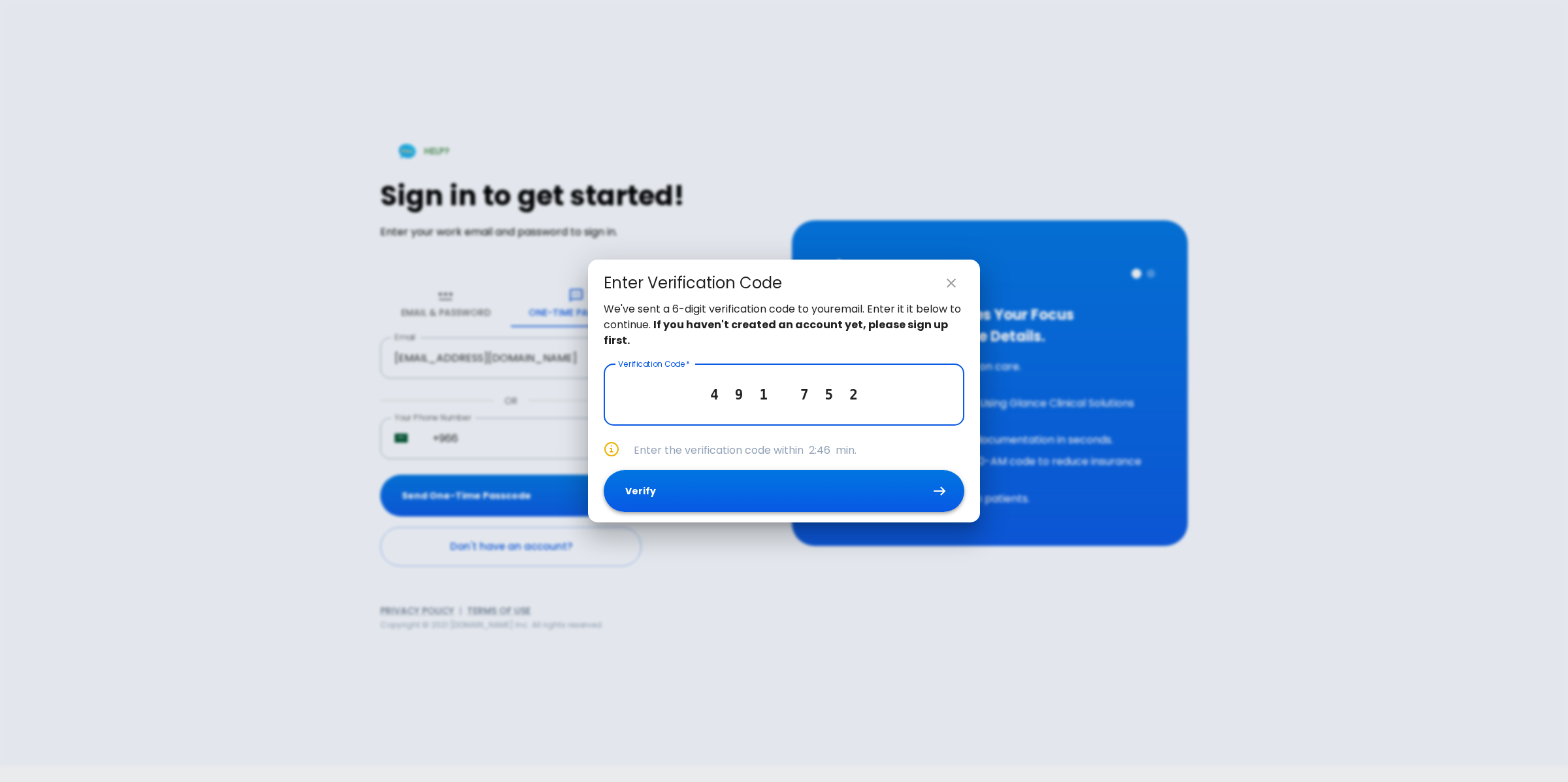
type input "4 9 1 7 5 2"
click at [748, 484] on button "Verify" at bounding box center [784, 491] width 360 height 43
